Goal: Task Accomplishment & Management: Manage account settings

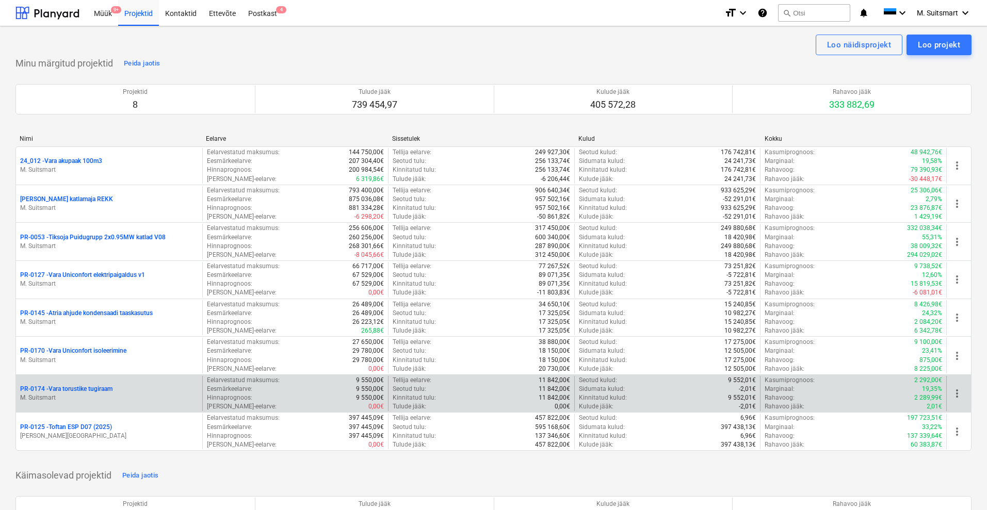
click at [957, 394] on span "more_vert" at bounding box center [957, 393] width 12 height 12
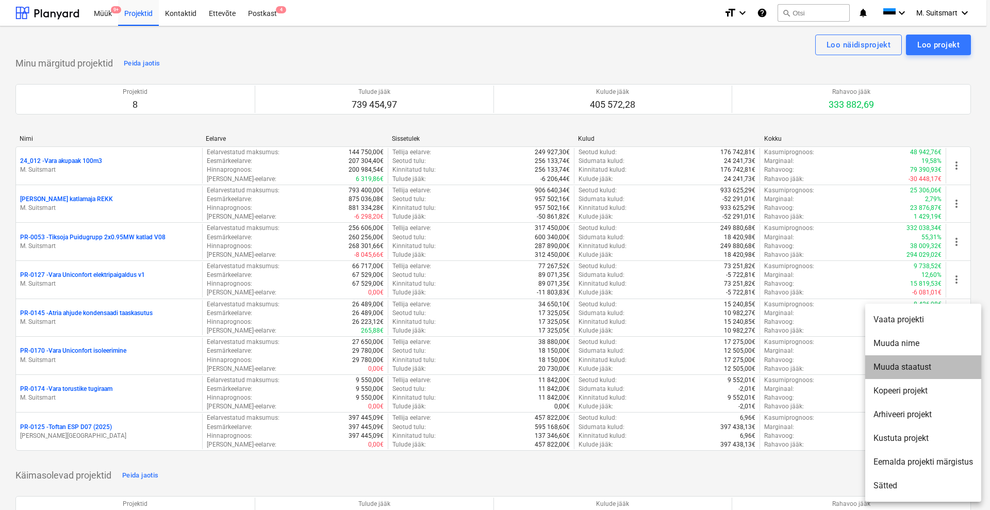
click at [913, 370] on li "Muuda staatust" at bounding box center [923, 367] width 116 height 24
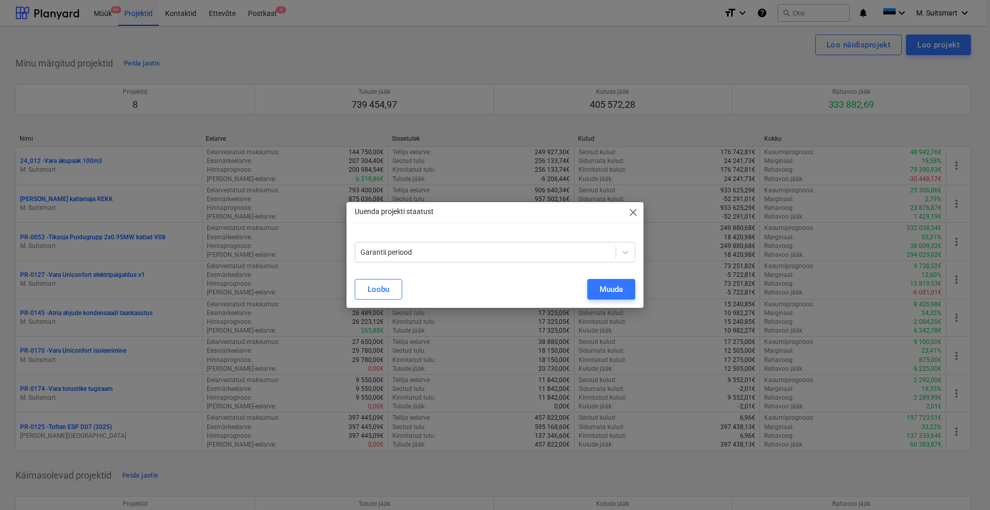
click at [633, 205] on div "Uuenda projekti staatust close" at bounding box center [495, 212] width 297 height 21
click at [636, 215] on span "close" at bounding box center [633, 212] width 12 height 12
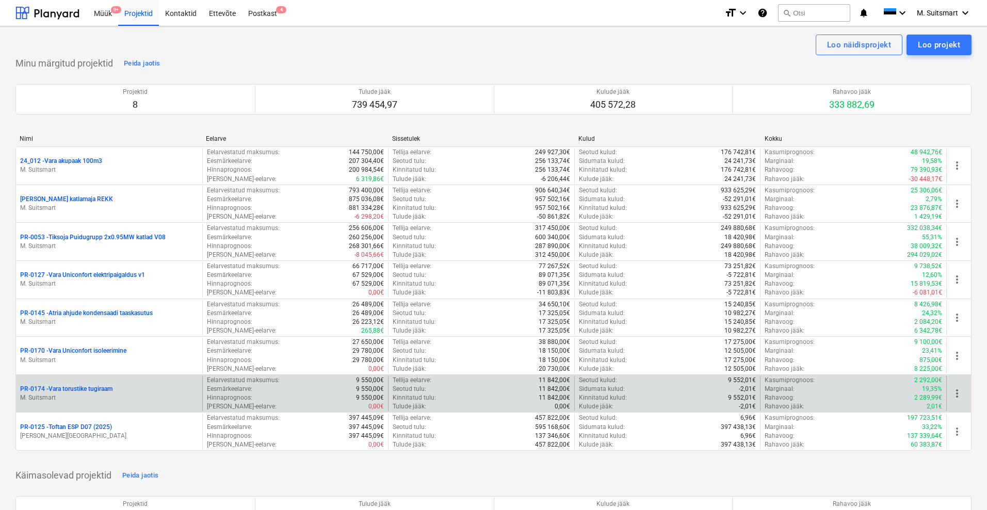
click at [958, 391] on span "more_vert" at bounding box center [957, 393] width 12 height 12
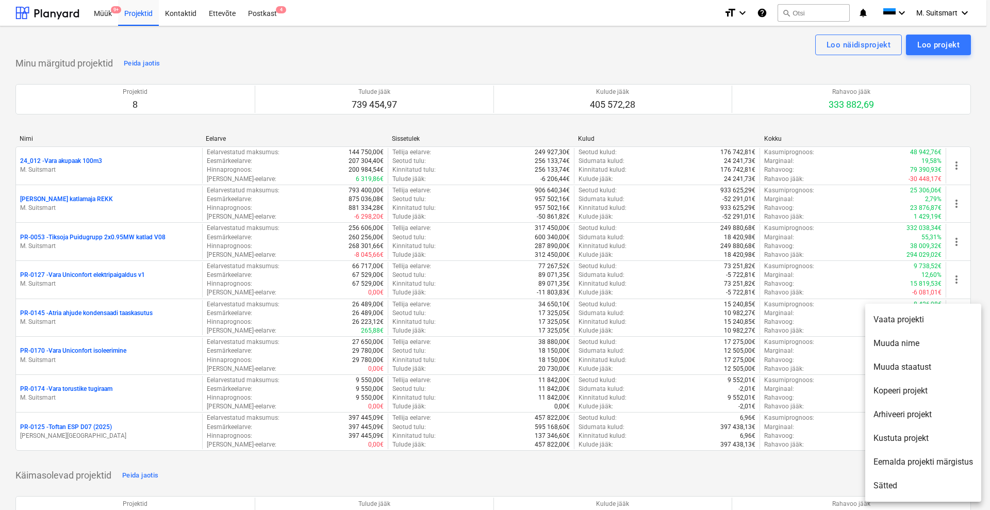
click at [930, 467] on li "Eemalda projekti märgistus" at bounding box center [923, 462] width 116 height 24
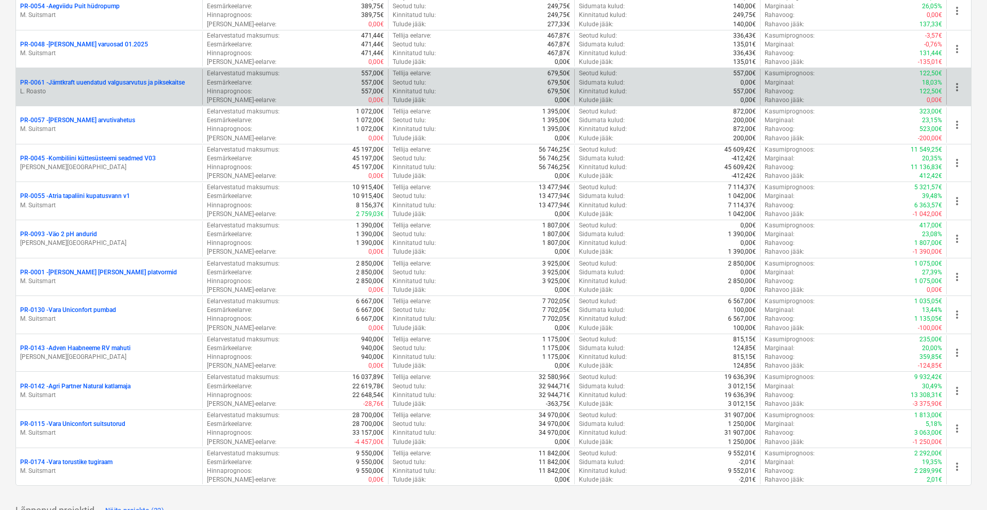
scroll to position [2042, 0]
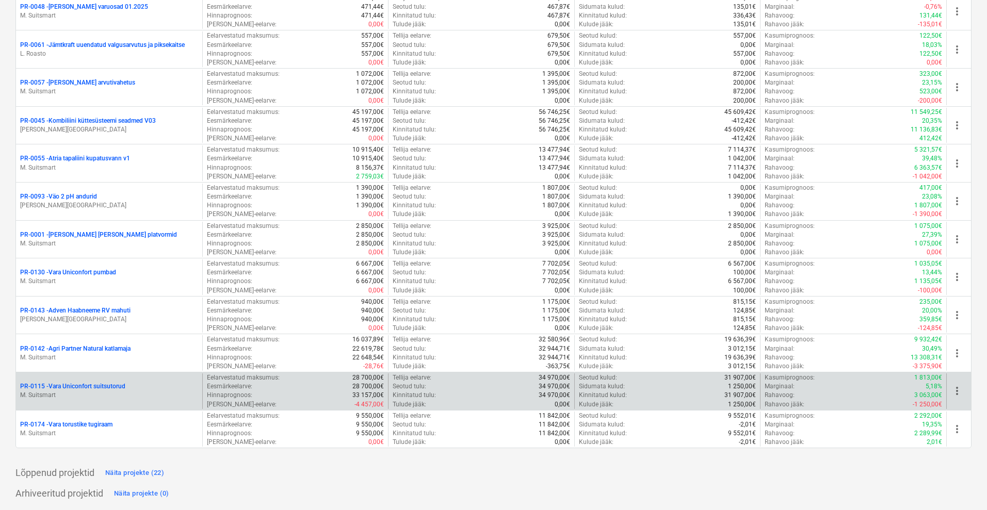
click at [50, 383] on p "PR-0115 - Vara Uniconfort suitsutorud" at bounding box center [72, 386] width 105 height 9
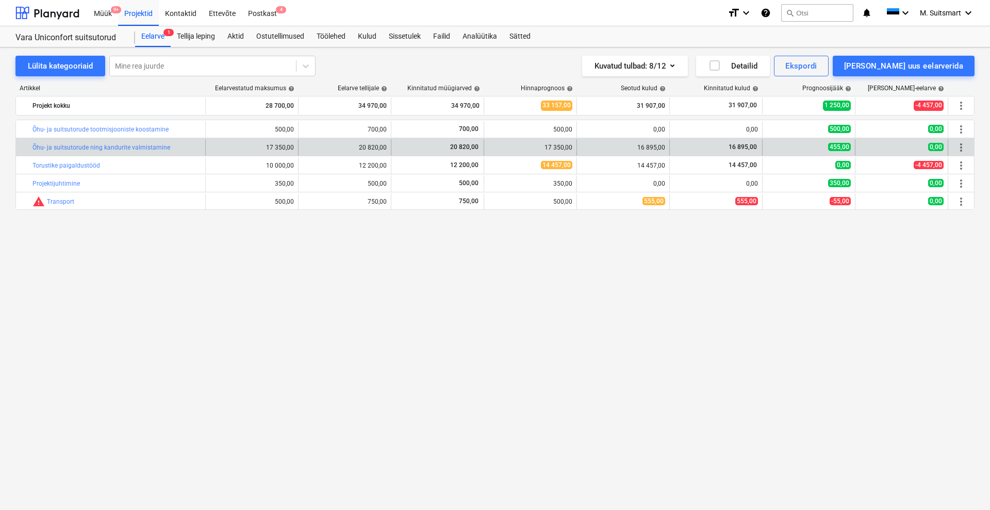
click at [639, 150] on div "16 895,00" at bounding box center [623, 147] width 84 height 7
drag, startPoint x: 633, startPoint y: 146, endPoint x: 668, endPoint y: 149, distance: 35.7
click at [668, 149] on div "16 895,00" at bounding box center [623, 147] width 93 height 17
copy div "16 895,00"
click at [495, 146] on span "edit" at bounding box center [494, 147] width 8 height 8
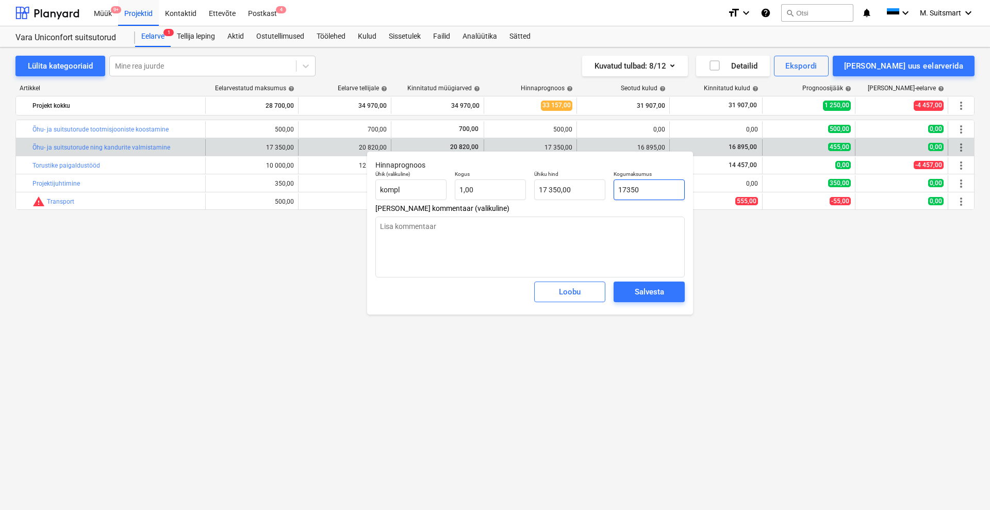
drag, startPoint x: 654, startPoint y: 188, endPoint x: 641, endPoint y: 190, distance: 14.0
click at [641, 190] on input "17350" at bounding box center [649, 189] width 71 height 21
drag, startPoint x: 659, startPoint y: 193, endPoint x: 607, endPoint y: 190, distance: 51.7
click at [607, 190] on div "Ühik (valikuline) kompl Kogus 1,00 Ühiku hind 17 350,00 Kogumaksumus 17350" at bounding box center [530, 186] width 318 height 38
paste input "6 895,0"
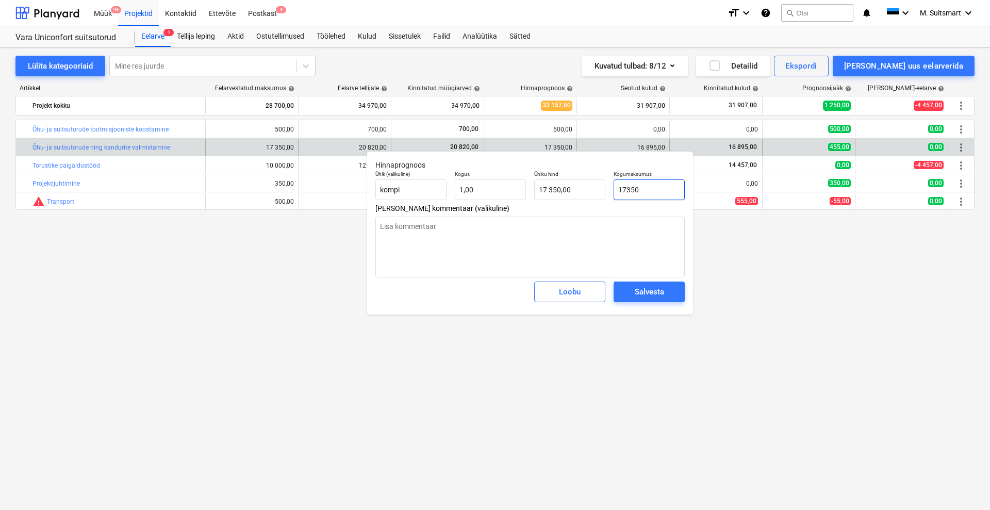
type input "16 895,00"
type textarea "x"
type input "16 895,00"
click at [650, 295] on div "Salvesta" at bounding box center [649, 291] width 29 height 13
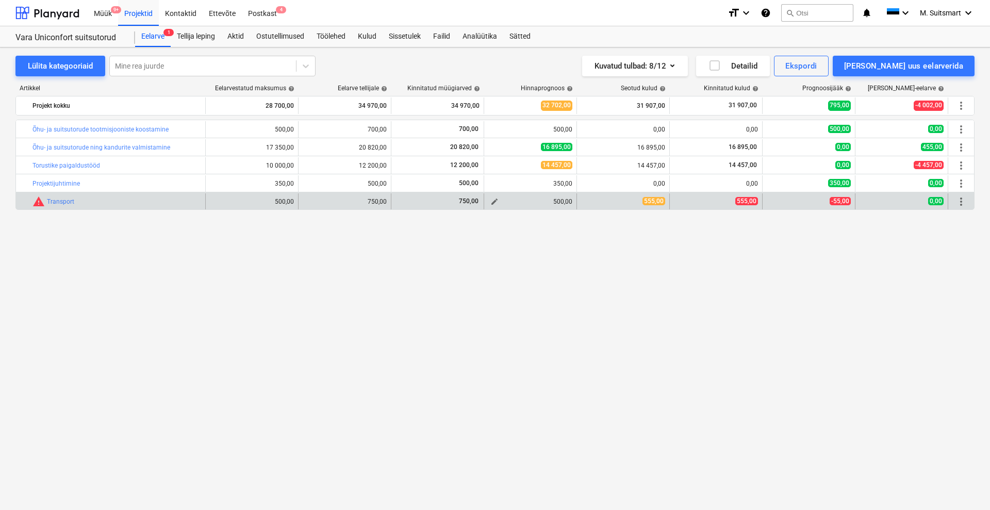
click at [499, 201] on button "edit" at bounding box center [494, 201] width 12 height 12
type textarea "x"
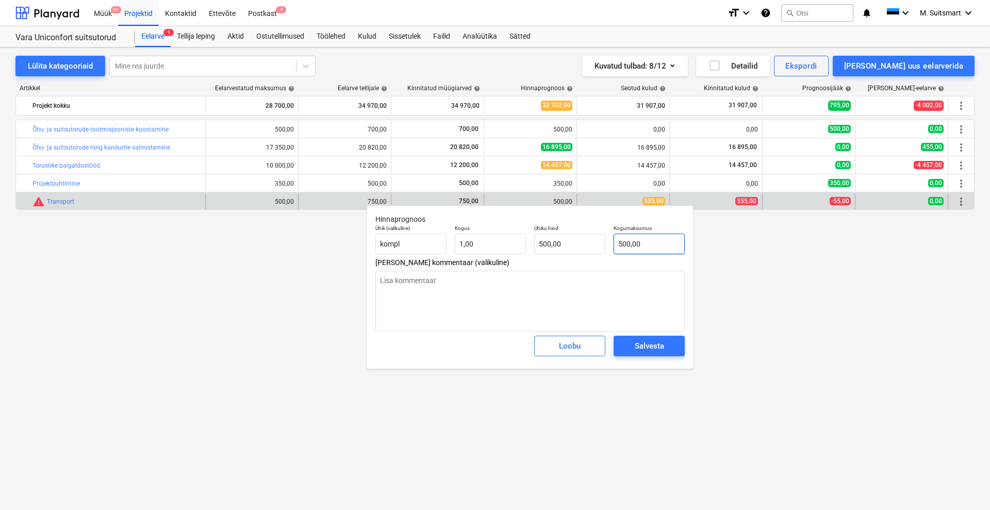
type input "500"
click at [628, 244] on input "500" at bounding box center [649, 244] width 71 height 21
type textarea "x"
type input "50"
type input "50,00"
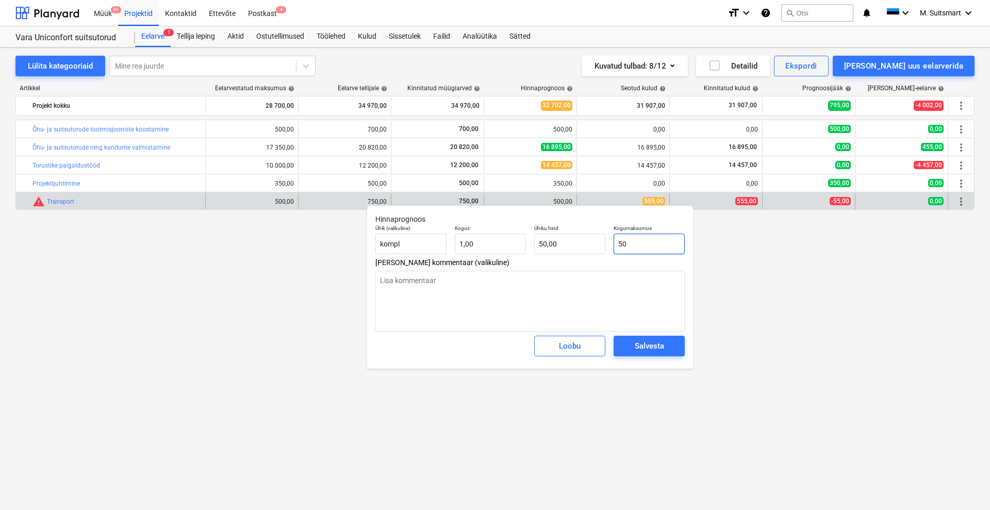
type textarea "x"
type input "550"
type input "550,00"
type input "550"
type textarea "x"
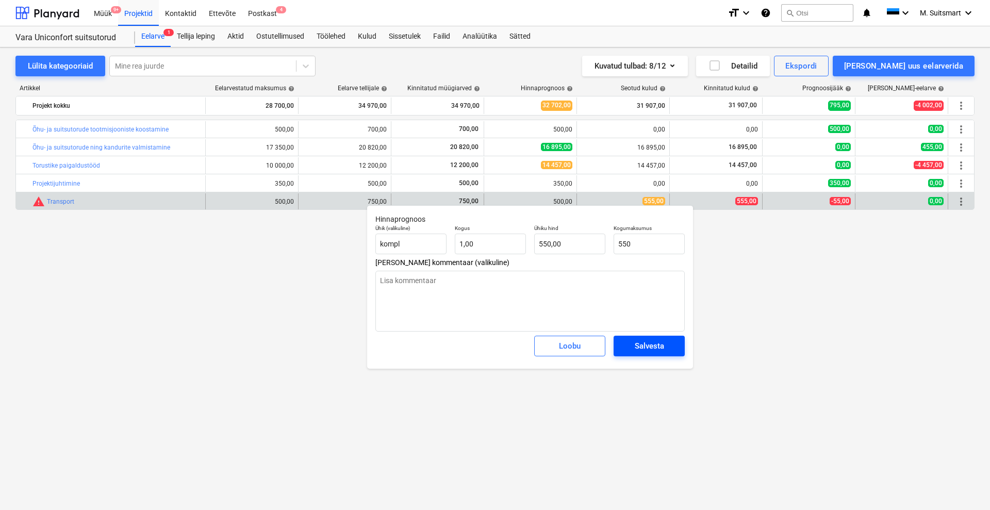
type input "550,00"
click at [629, 347] on span "Salvesta" at bounding box center [649, 345] width 46 height 13
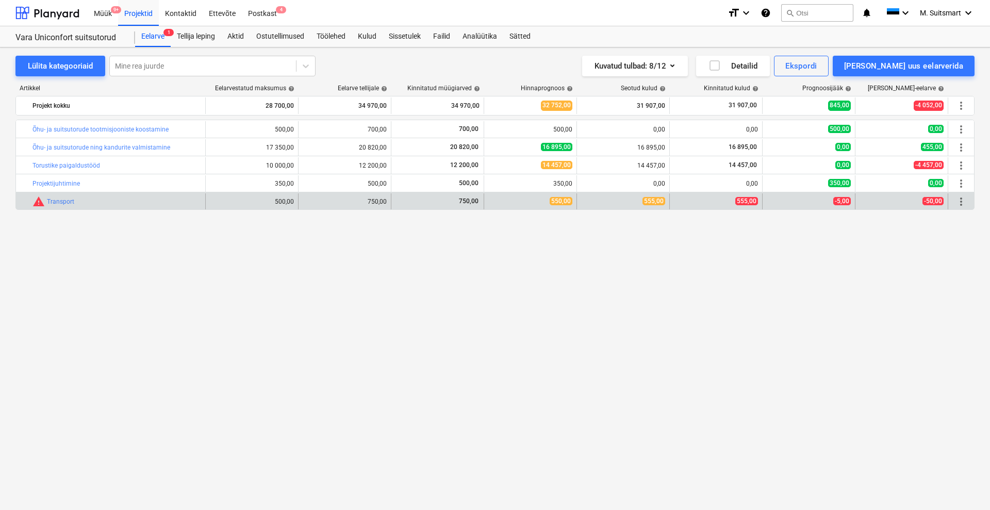
click at [488, 200] on div "edit 550,00" at bounding box center [530, 201] width 93 height 17
click at [492, 200] on span "edit" at bounding box center [494, 202] width 8 height 8
type textarea "x"
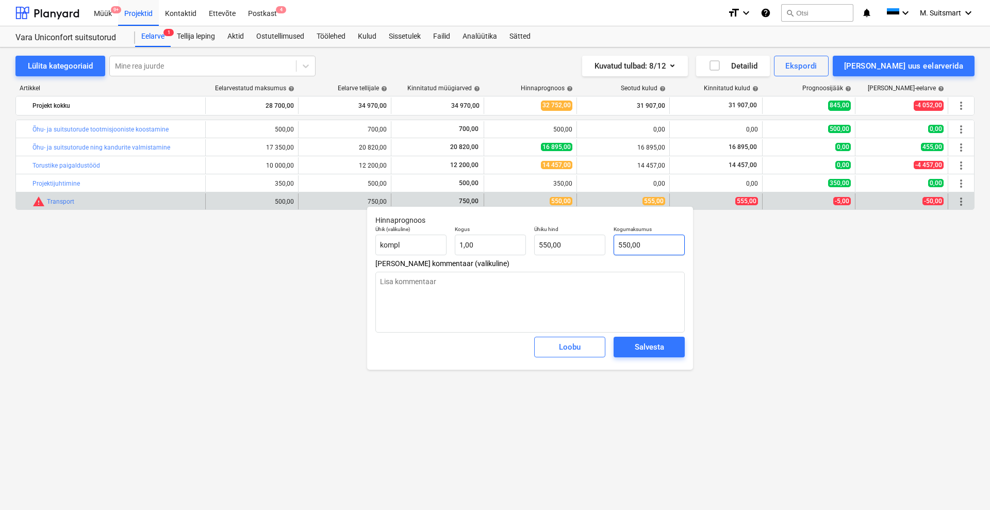
type input "550"
click at [631, 248] on input "550" at bounding box center [649, 245] width 71 height 21
type textarea "x"
type input "55"
type input "55,00"
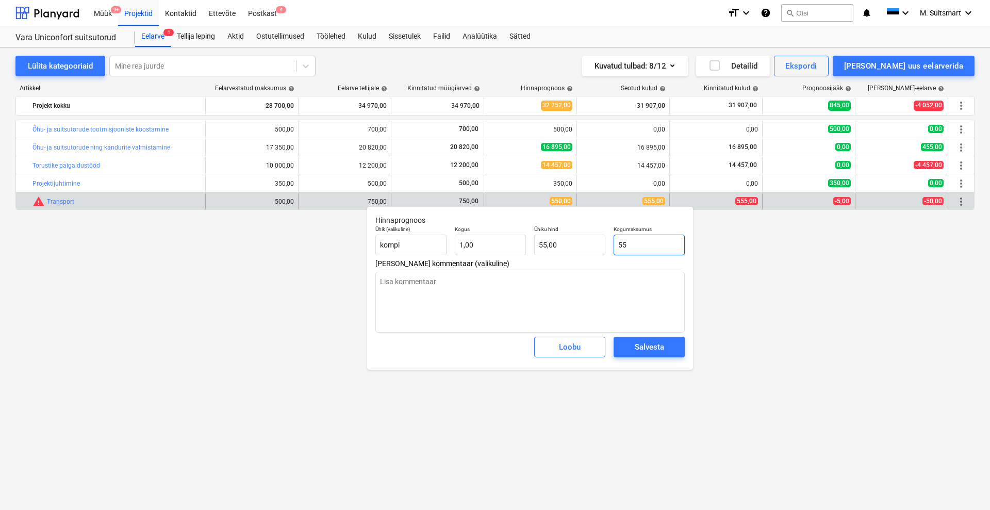
type textarea "x"
type input "555"
type input "555,00"
type input "555"
type textarea "x"
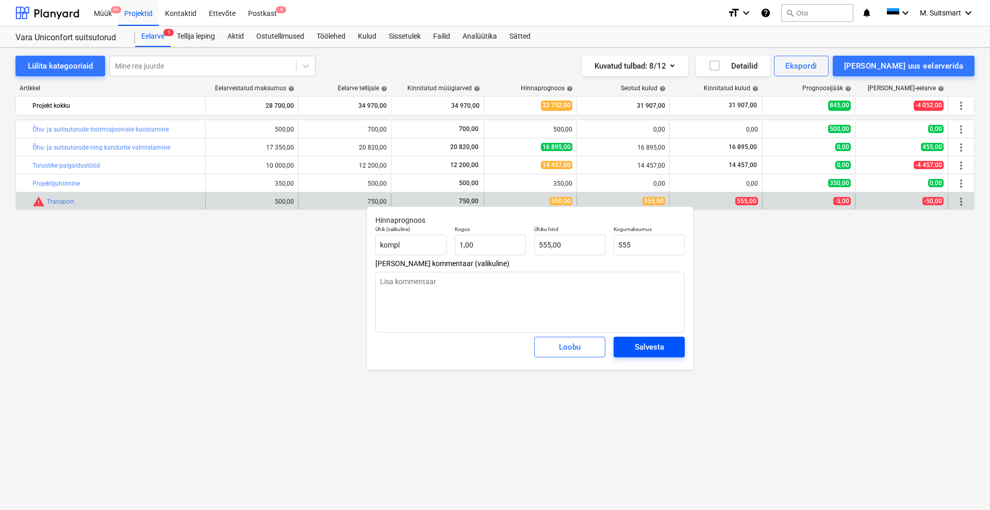
type input "555,00"
click at [648, 345] on div "Salvesta" at bounding box center [649, 346] width 29 height 13
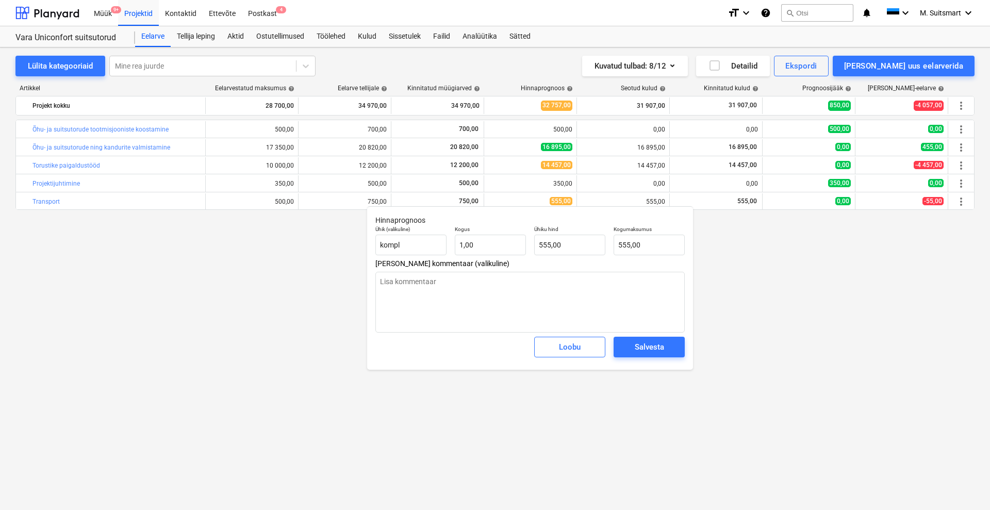
type textarea "x"
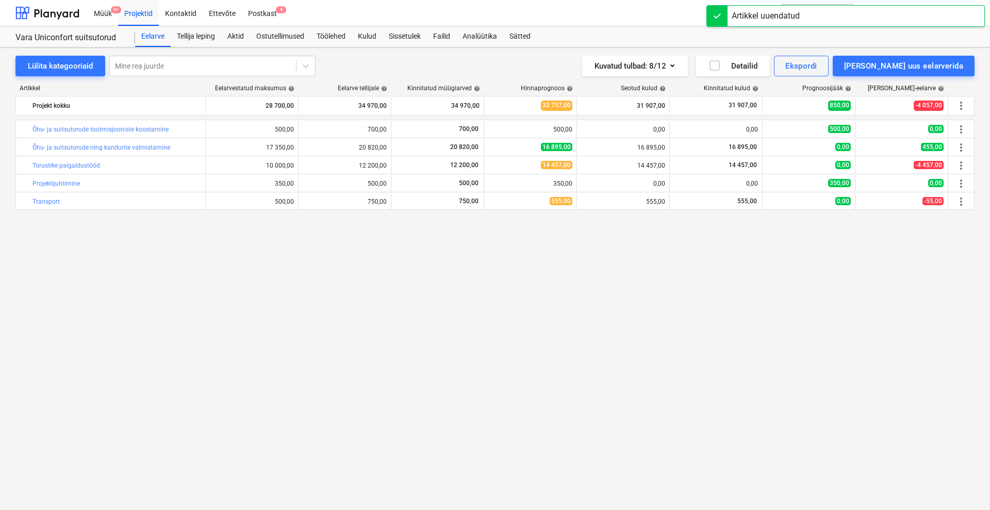
click at [649, 342] on div "bar_chart Õhu- ja suitsutorude tootmisjooniste koostamine 500,00 edit 700,00 70…" at bounding box center [494, 294] width 959 height 348
click at [674, 359] on div "bar_chart Õhu- ja suitsutorude tootmisjooniste koostamine 500,00 edit 700,00 70…" at bounding box center [494, 294] width 959 height 348
click at [410, 35] on div "Sissetulek" at bounding box center [405, 36] width 44 height 21
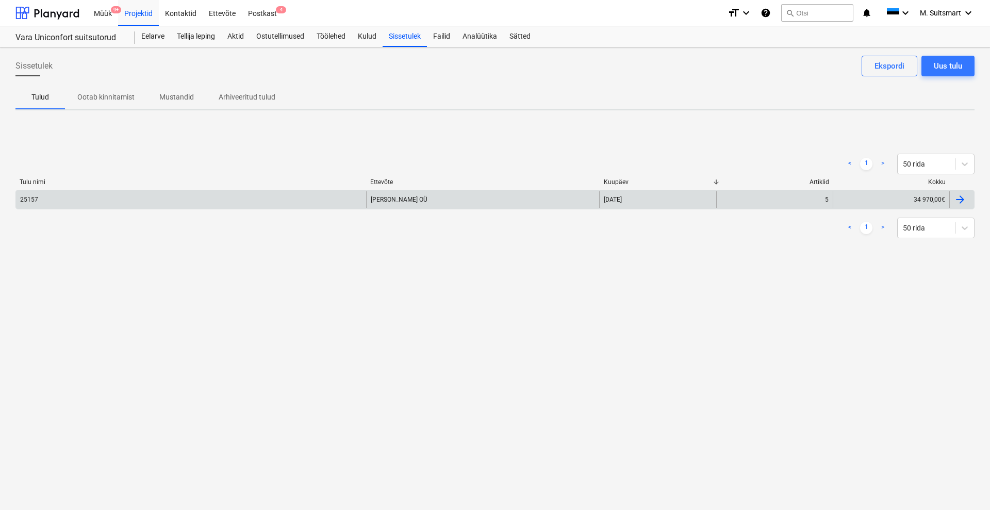
click at [676, 195] on div "[DATE]" at bounding box center [657, 199] width 117 height 17
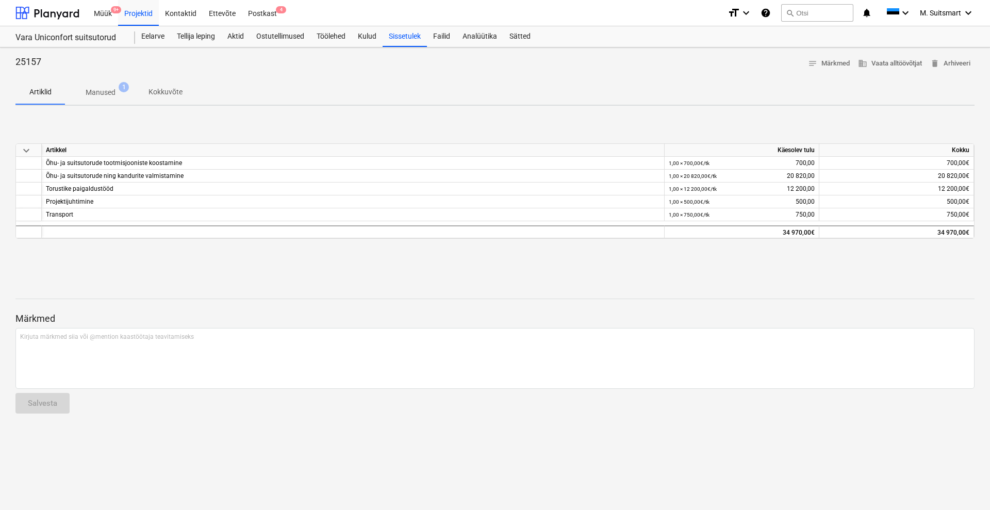
click at [111, 93] on p "Manused" at bounding box center [101, 92] width 30 height 11
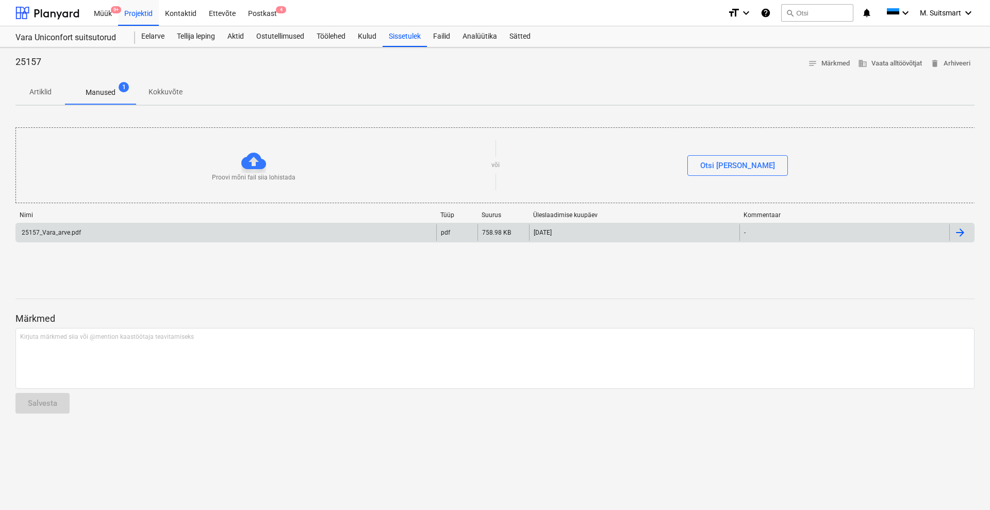
click at [349, 226] on div "25157_Vara_arve.pdf" at bounding box center [226, 232] width 420 height 17
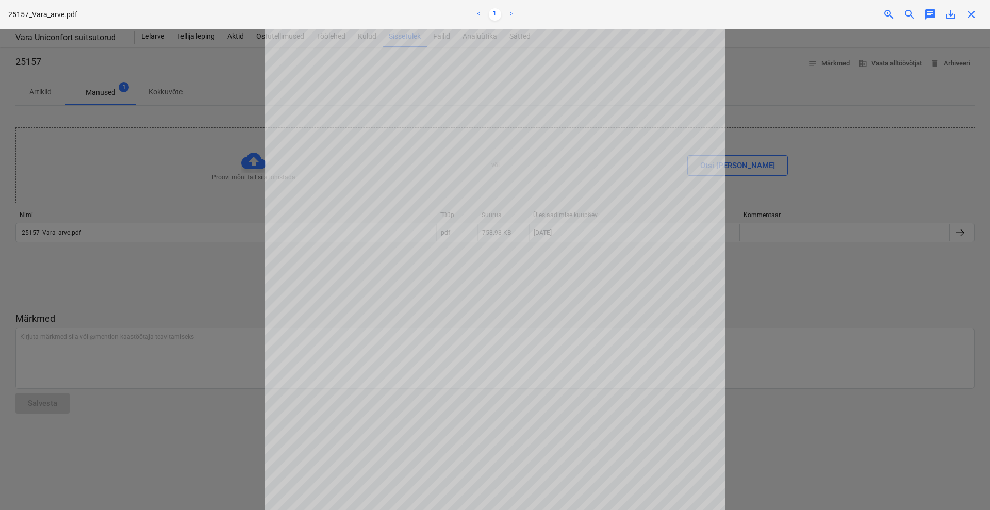
click at [975, 11] on span "close" at bounding box center [971, 14] width 12 height 12
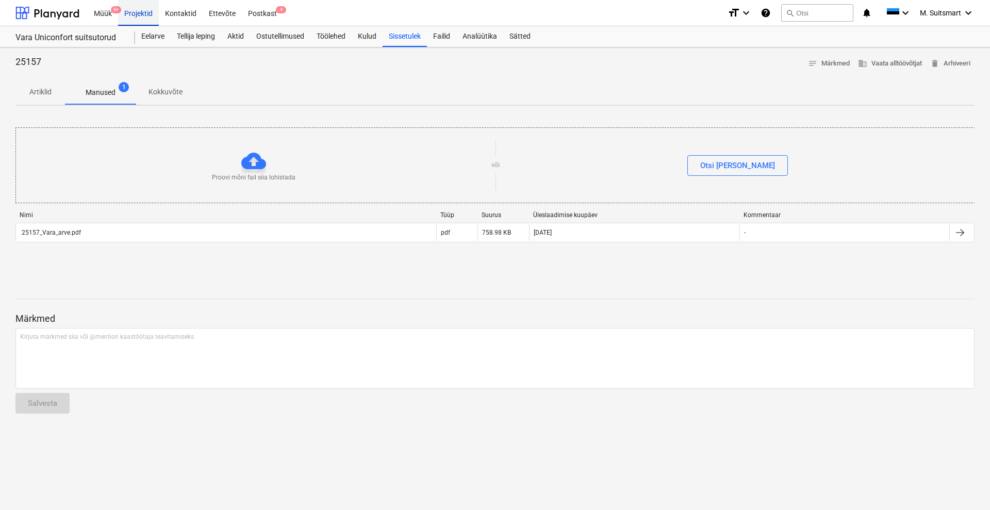
click at [137, 13] on div "Projektid" at bounding box center [138, 12] width 41 height 26
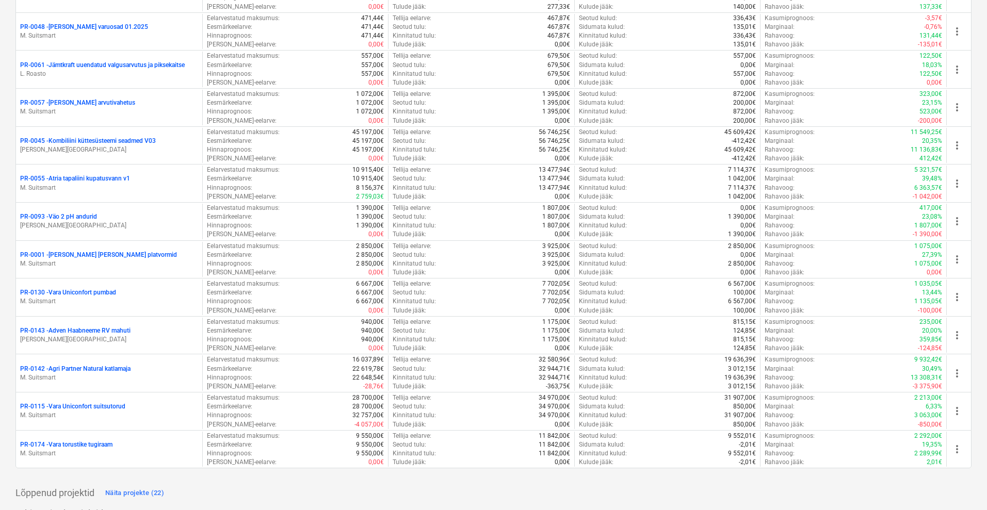
scroll to position [2042, 0]
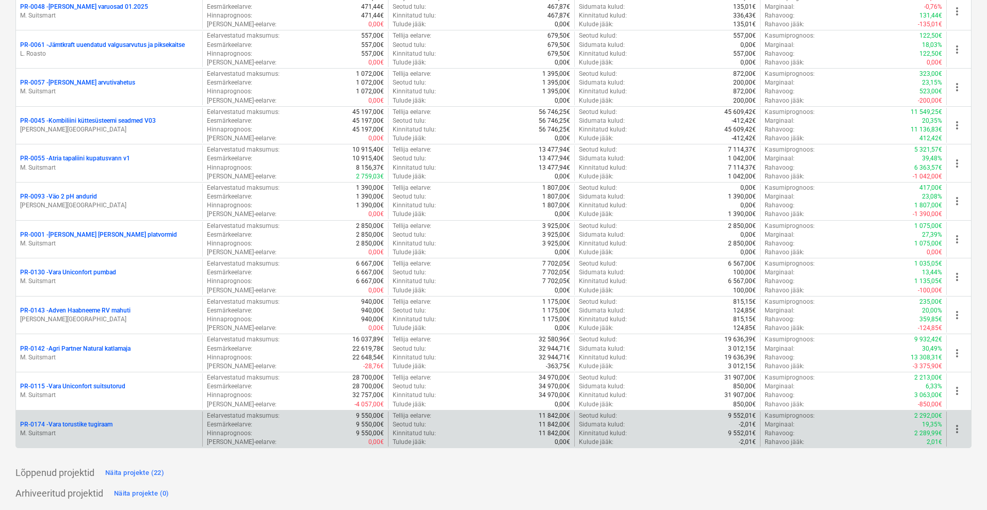
click at [99, 424] on p "PR-0174 - Vara torustike tugiraam" at bounding box center [66, 424] width 92 height 9
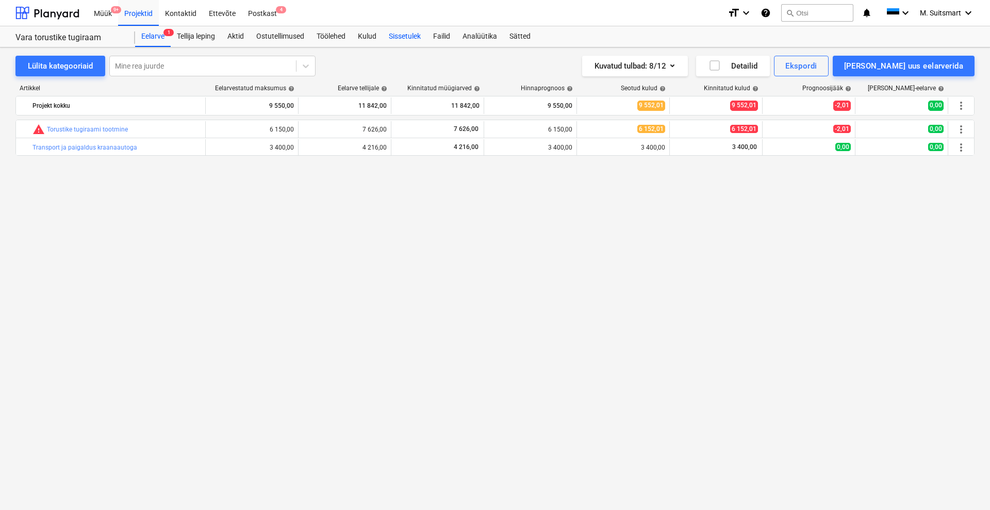
click at [416, 34] on div "Sissetulek" at bounding box center [405, 36] width 44 height 21
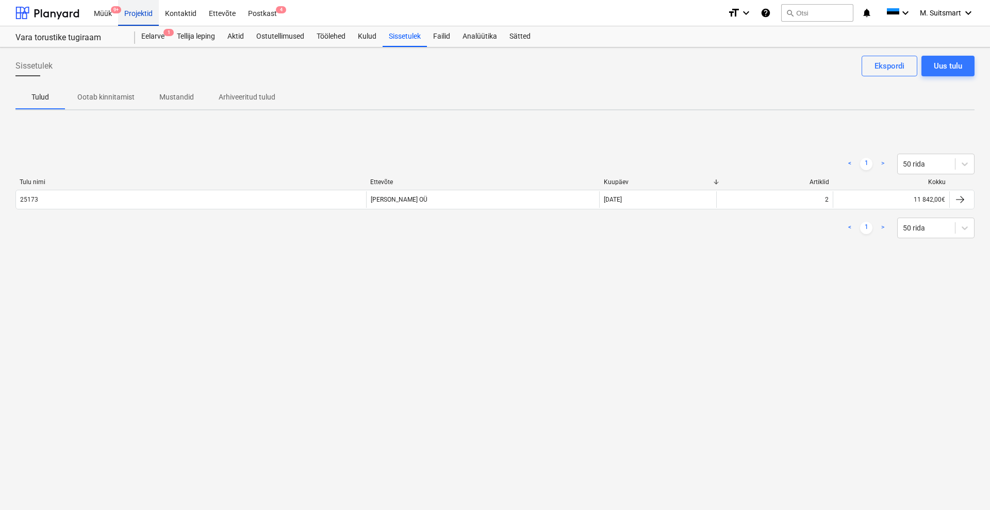
click at [134, 10] on div "Projektid" at bounding box center [138, 12] width 41 height 26
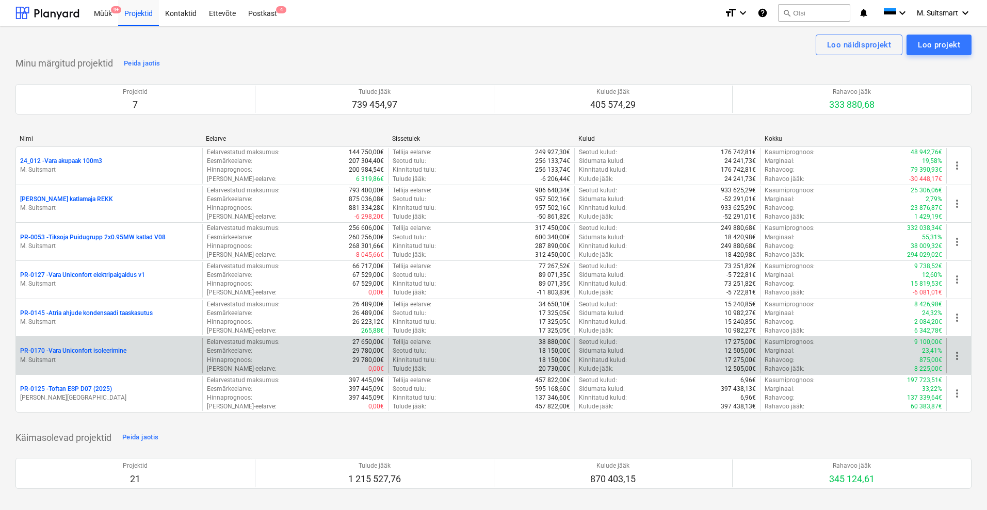
click at [95, 348] on p "PR-0170 - [GEOGRAPHIC_DATA] isoleerimine" at bounding box center [73, 351] width 106 height 9
click at [85, 350] on p "PR-0170 - [GEOGRAPHIC_DATA] isoleerimine" at bounding box center [73, 351] width 106 height 9
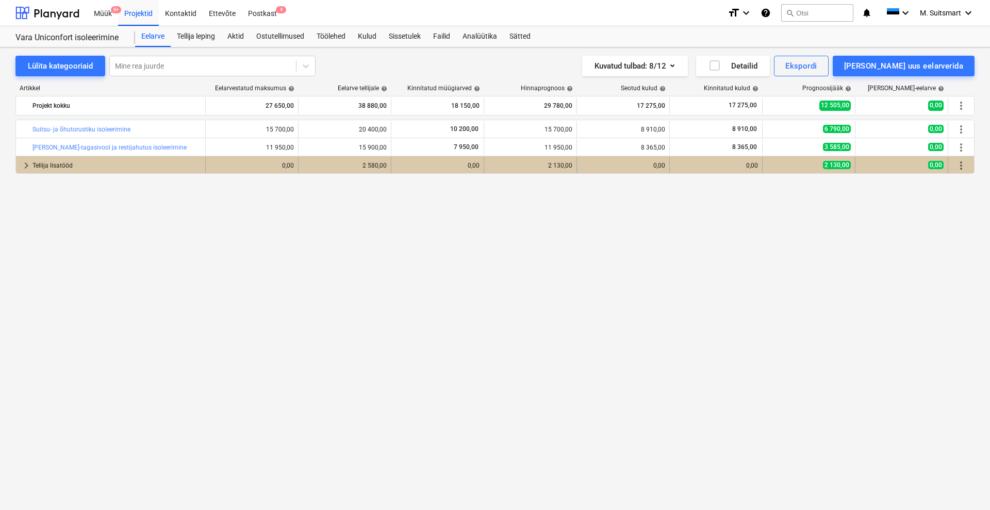
click at [22, 167] on span "keyboard_arrow_right" at bounding box center [26, 165] width 12 height 12
